Goal: Task Accomplishment & Management: Manage account settings

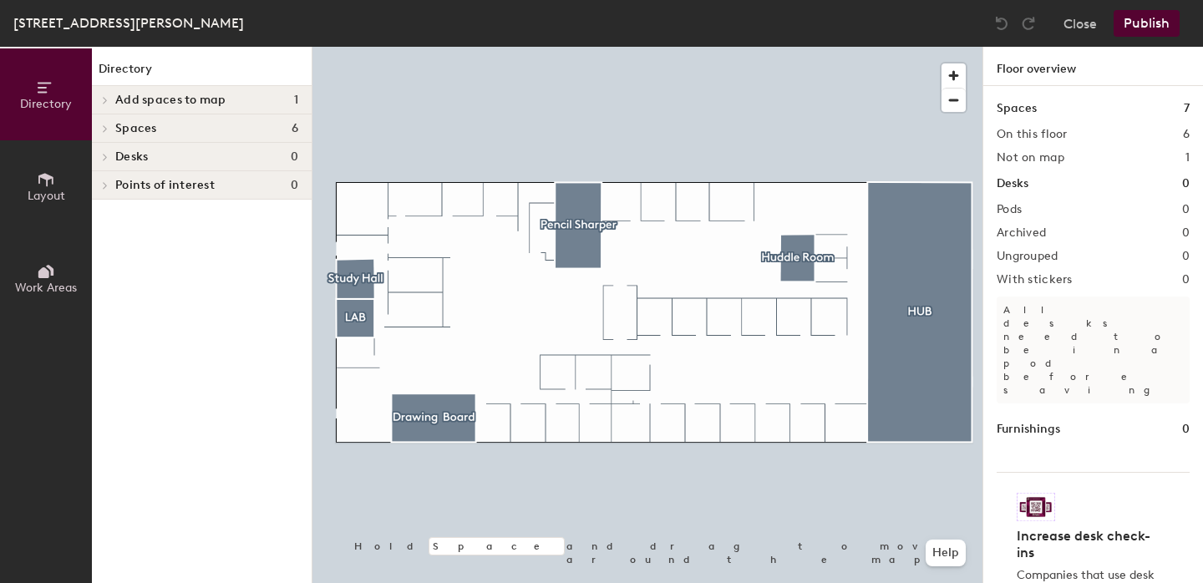
click at [232, 99] on h4 "Add spaces to map 1" at bounding box center [206, 100] width 183 height 13
click at [203, 128] on div "Wellness Room" at bounding box center [202, 127] width 220 height 27
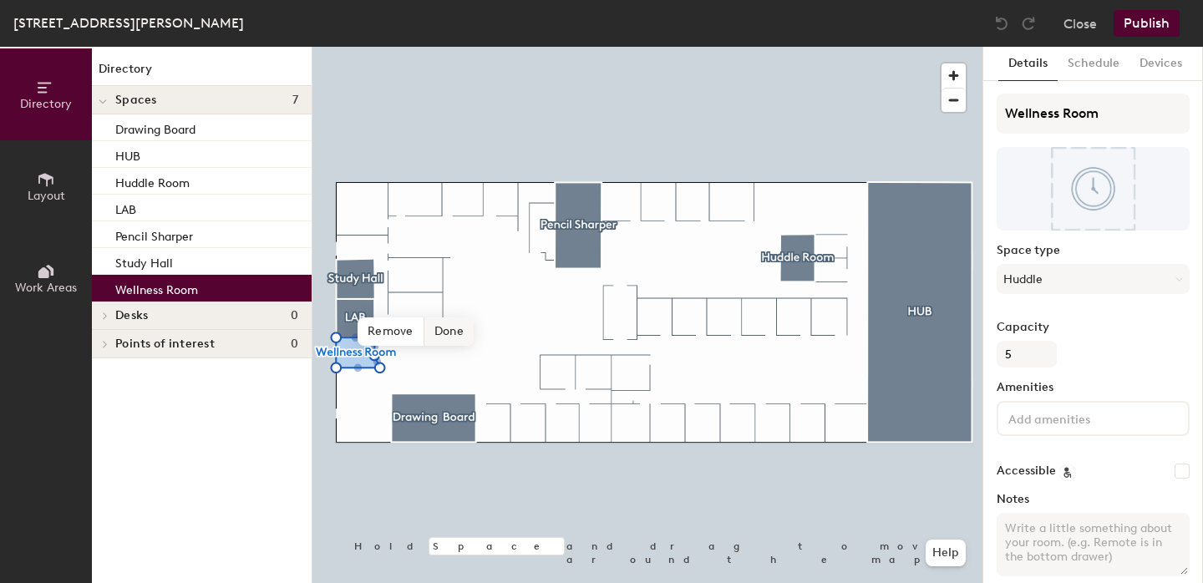
click at [446, 332] on span "Done" at bounding box center [448, 331] width 49 height 28
click at [1157, 25] on button "Publish" at bounding box center [1146, 23] width 66 height 27
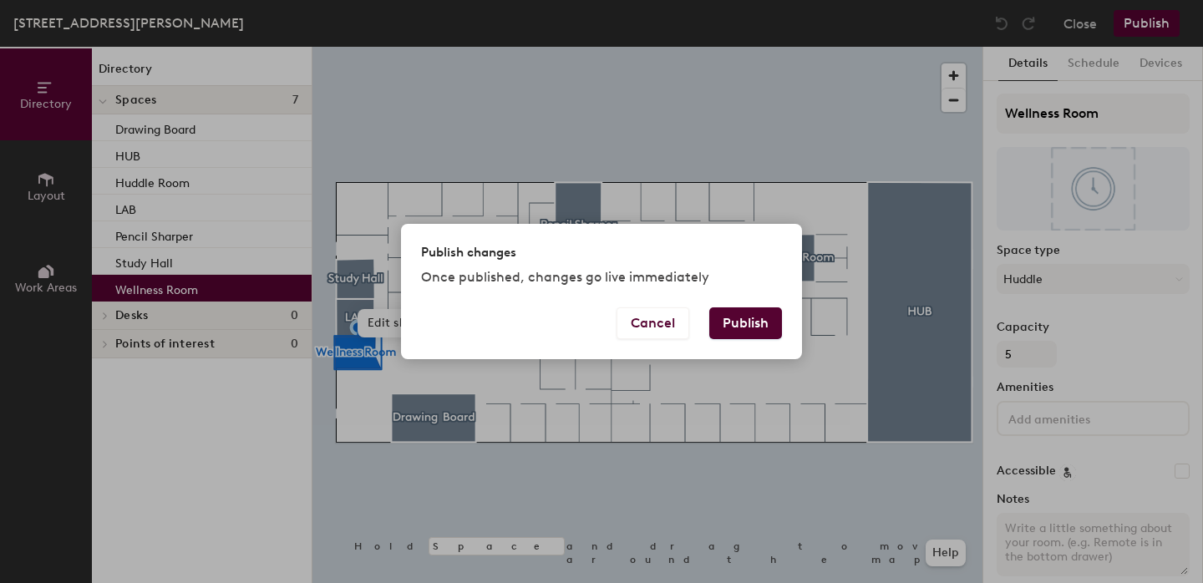
click at [746, 327] on button "Publish" at bounding box center [745, 323] width 73 height 32
